Goal: Check status

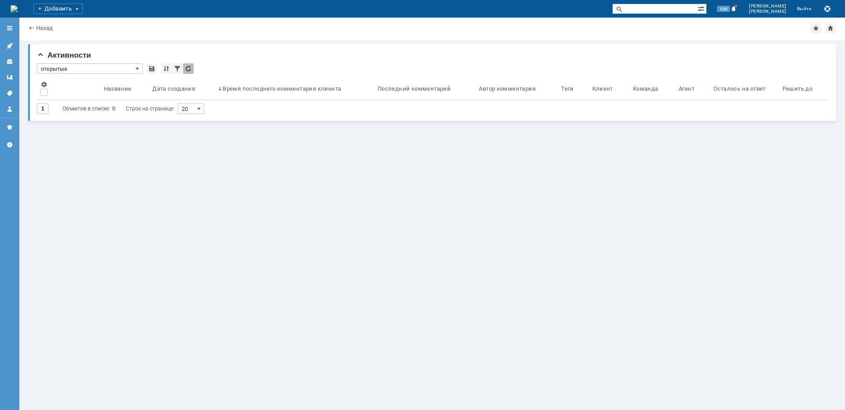
click at [676, 6] on input "text" at bounding box center [654, 9] width 85 height 11
paste input "МСК4591998"
type input "МСК4591998"
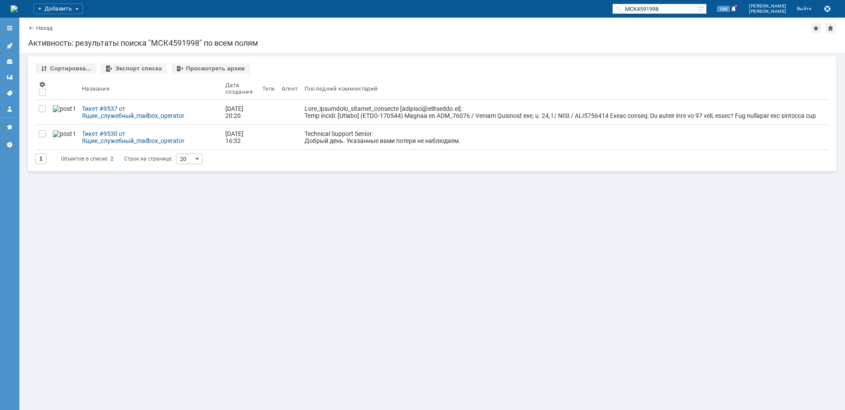
click at [351, 115] on div at bounding box center [564, 129] width 521 height 49
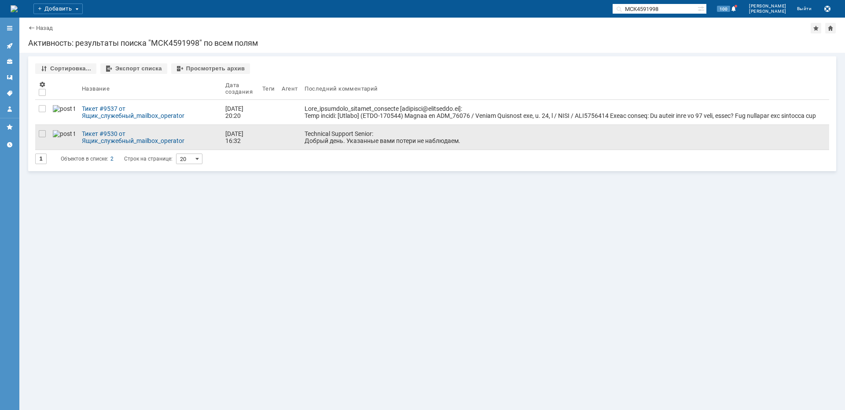
click at [338, 142] on div "Technical Support Senior: Добрый день. Указанные вами потери не наблюдаем." at bounding box center [564, 137] width 521 height 14
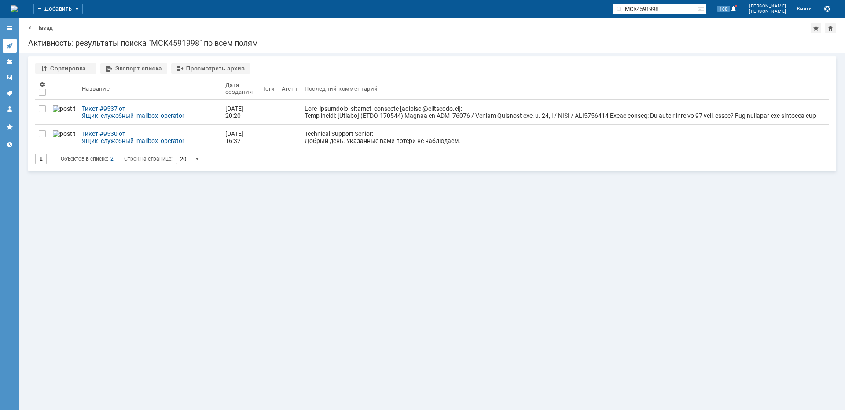
click at [7, 48] on icon at bounding box center [9, 45] width 7 height 7
